Goal: Participate in discussion: Engage in conversation with other users on a specific topic

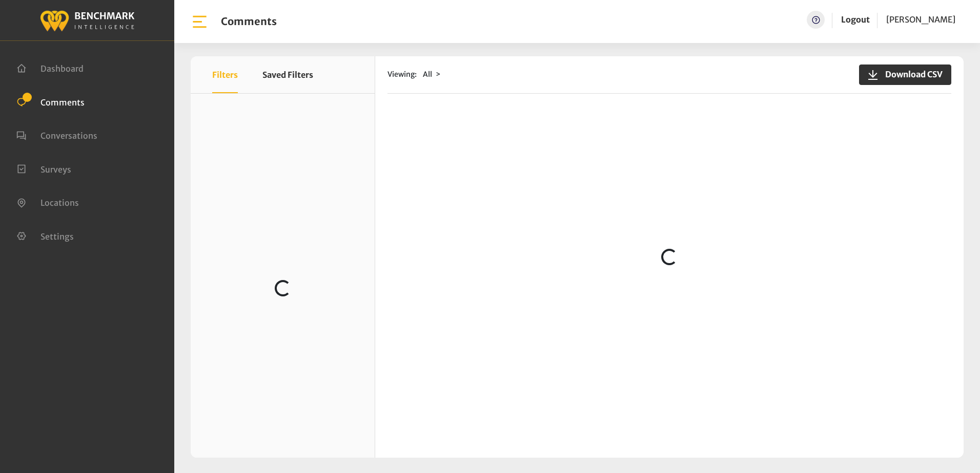
scroll to position [717, 0]
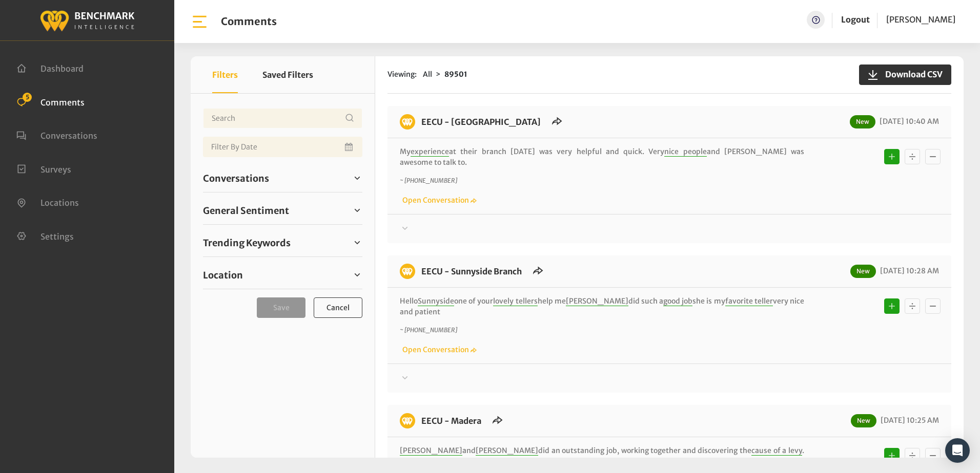
click at [678, 114] on div "EECU - Clinton Way New 10/14/2025 10:40 AM My experience at their branch today …" at bounding box center [669, 174] width 564 height 137
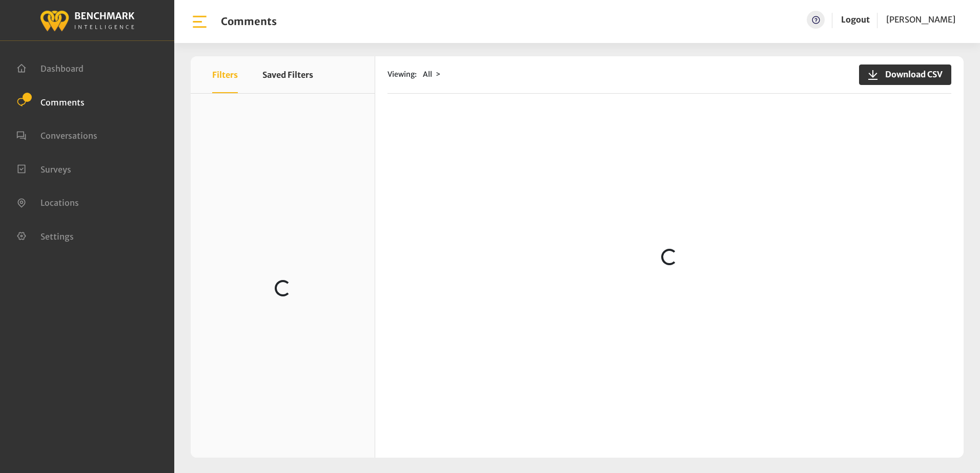
click at [637, 106] on div "Viewing: All Download CSV Loading..." at bounding box center [669, 257] width 588 height 402
